Goal: Go to known website: Access a specific website the user already knows

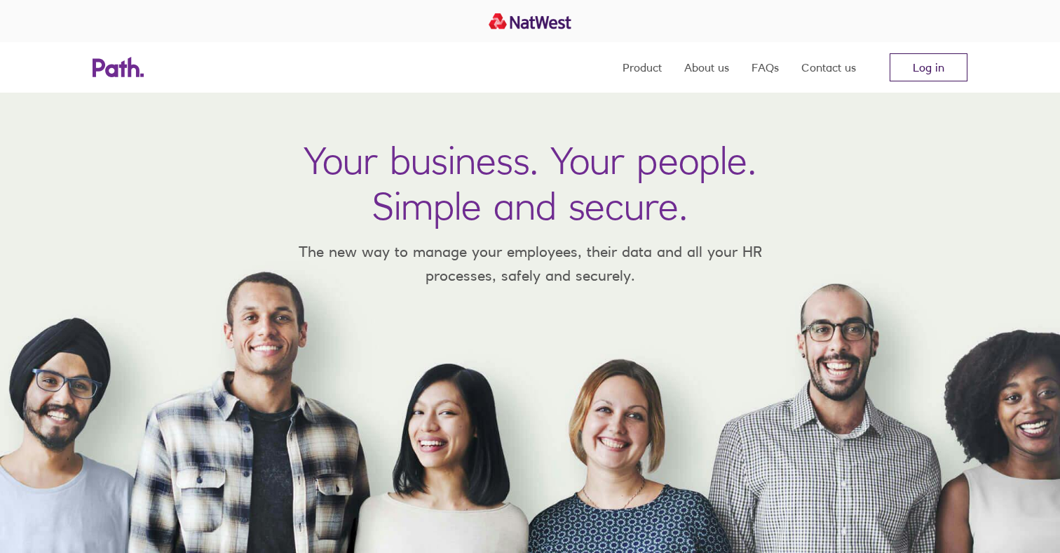
click at [919, 70] on link "Log in" at bounding box center [929, 67] width 78 height 28
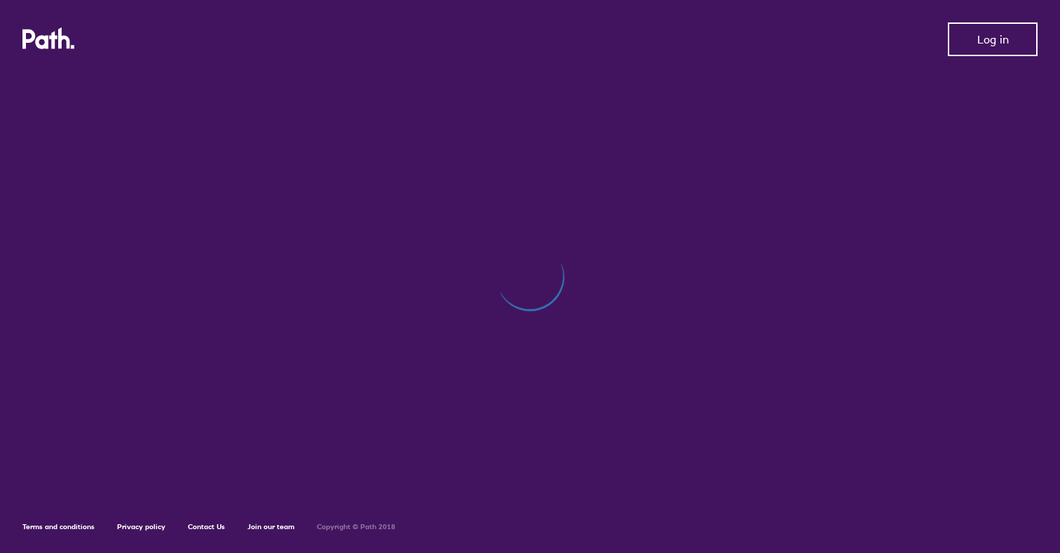
click at [975, 38] on button "Log in" at bounding box center [993, 39] width 90 height 34
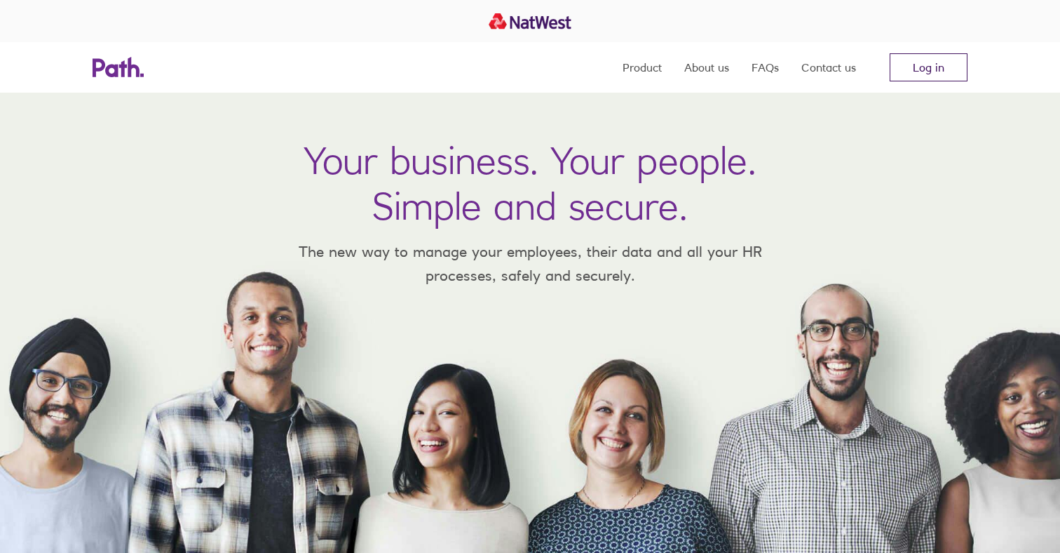
click at [920, 69] on link "Log in" at bounding box center [929, 67] width 78 height 28
